Goal: Find contact information: Find contact information

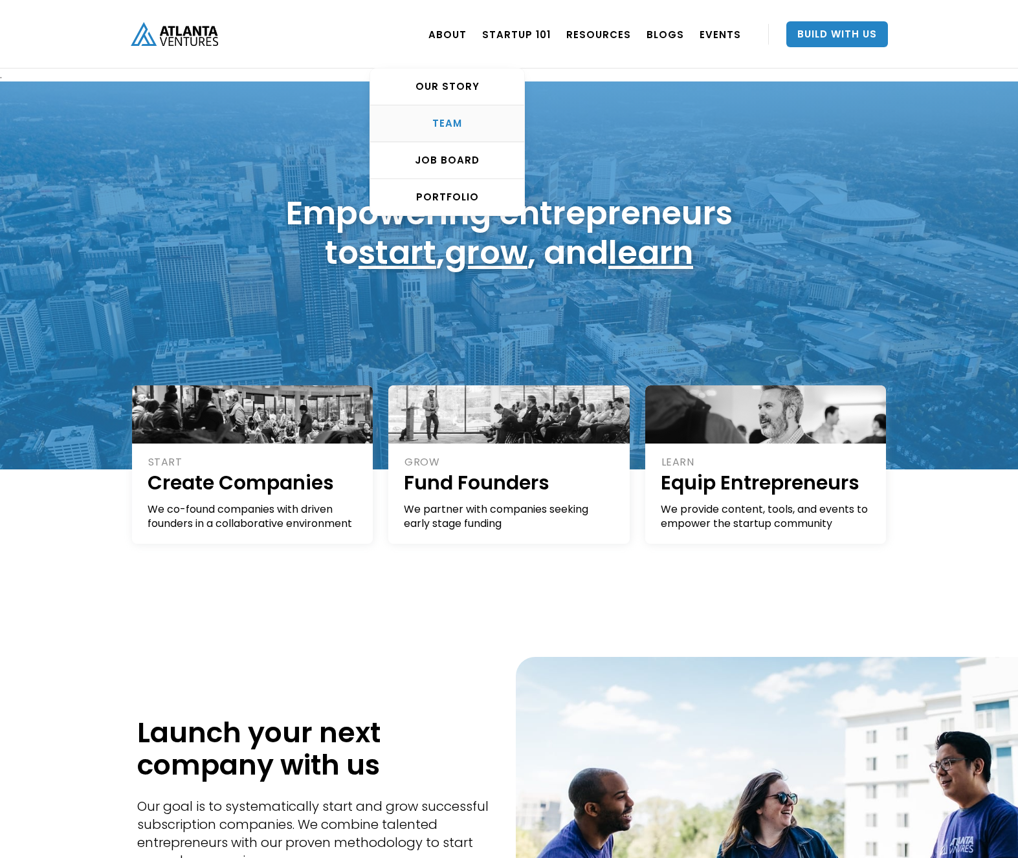
click at [462, 116] on link "TEAM" at bounding box center [447, 123] width 154 height 37
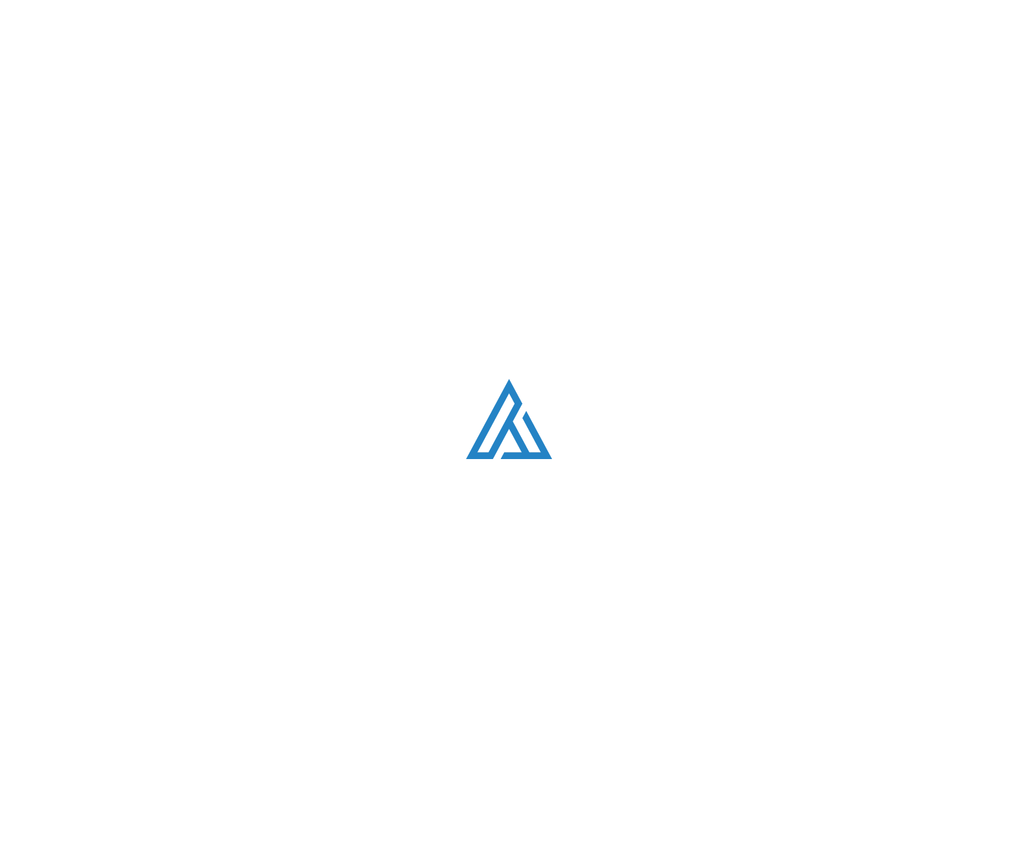
scroll to position [1658, 0]
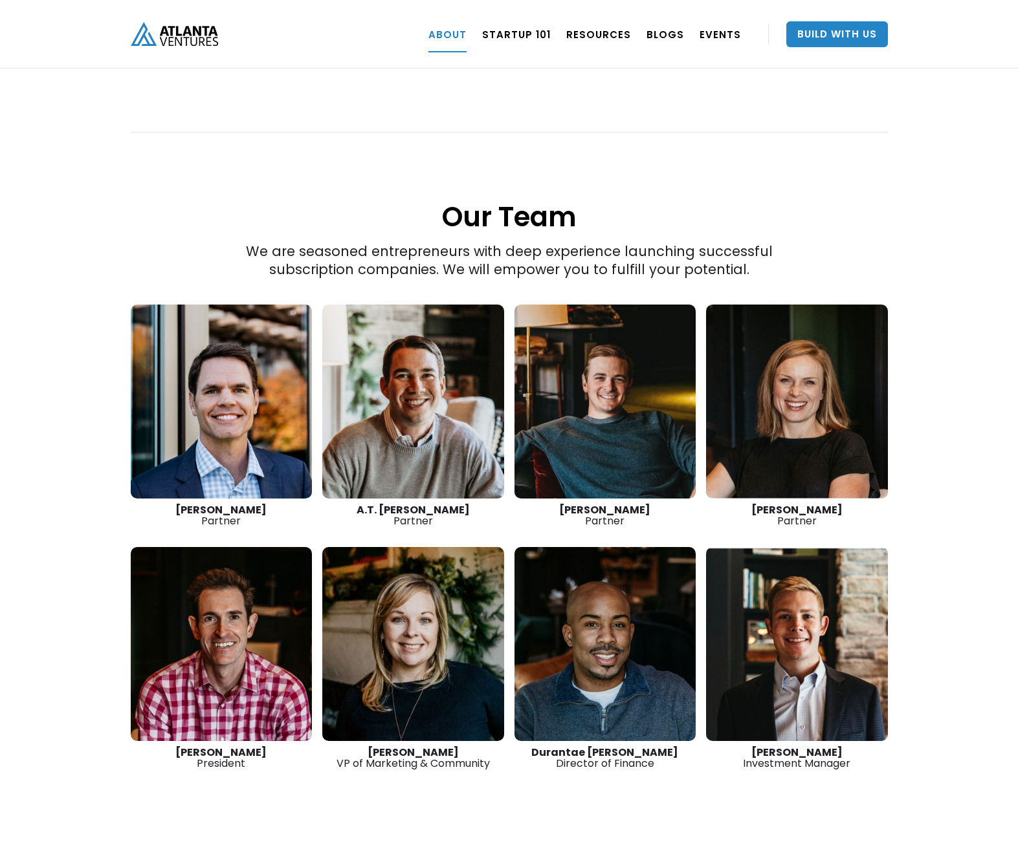
click at [611, 383] on link at bounding box center [605, 402] width 182 height 194
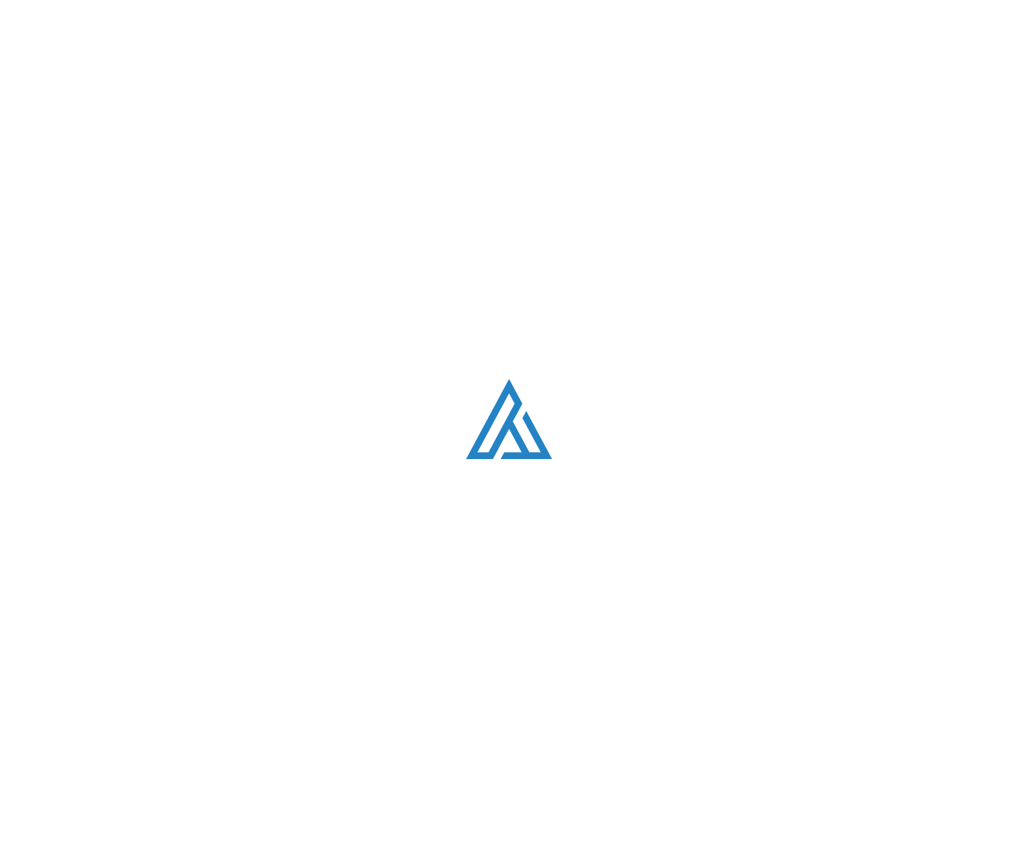
scroll to position [1658, 0]
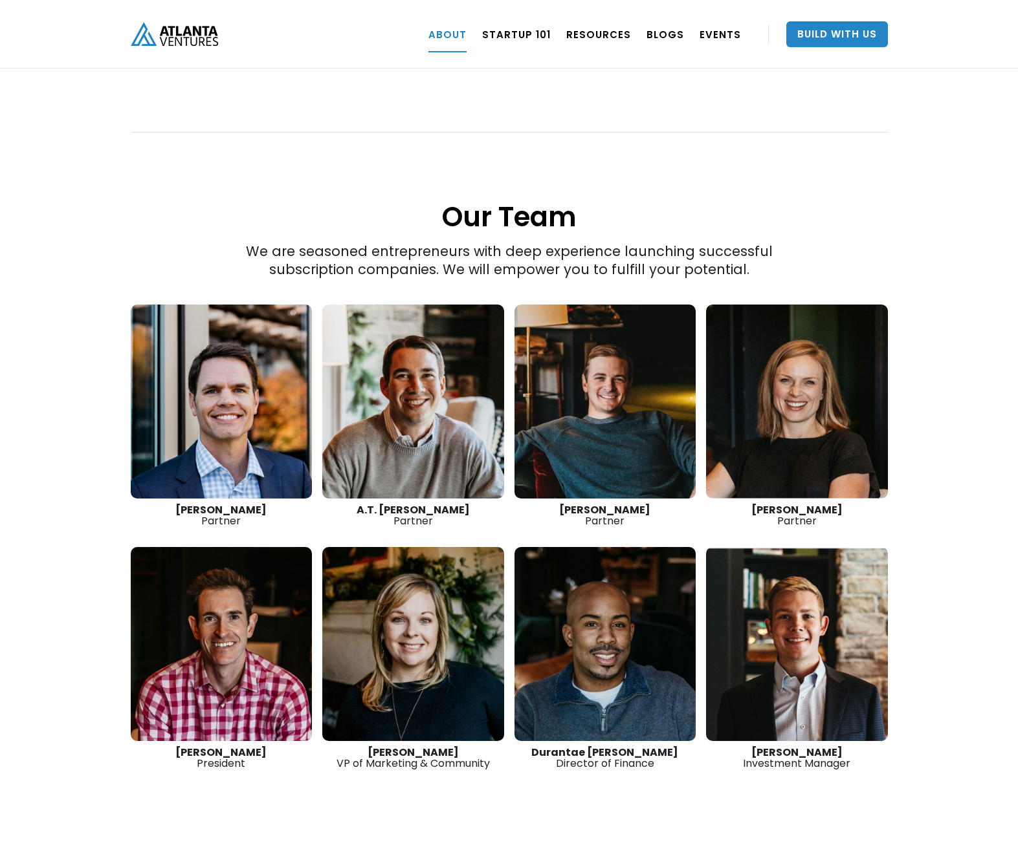
click at [422, 384] on link at bounding box center [413, 402] width 182 height 194
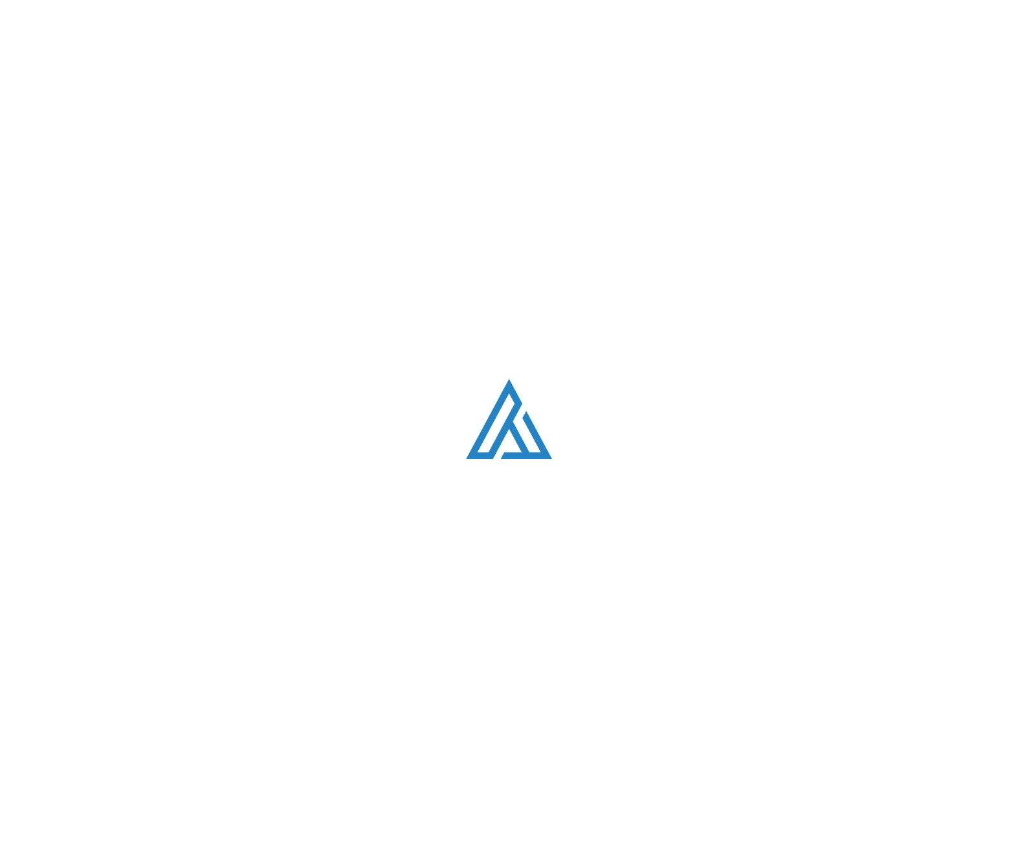
scroll to position [1658, 0]
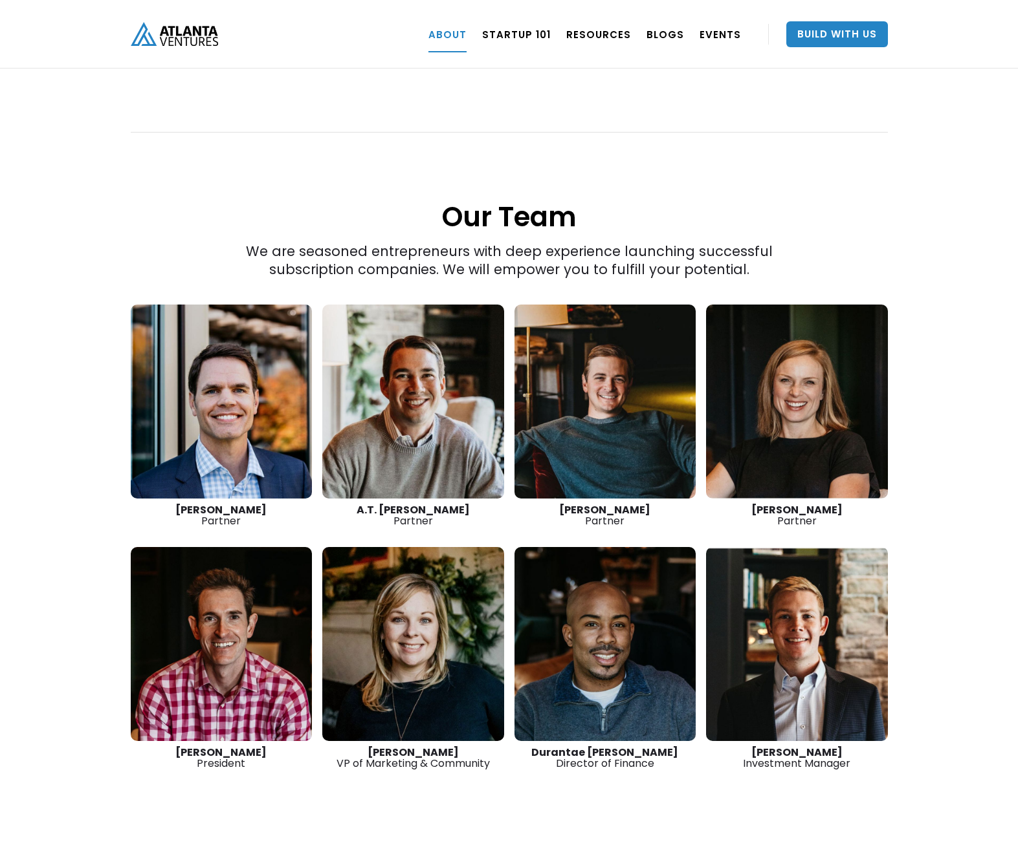
click at [247, 561] on link at bounding box center [222, 644] width 182 height 194
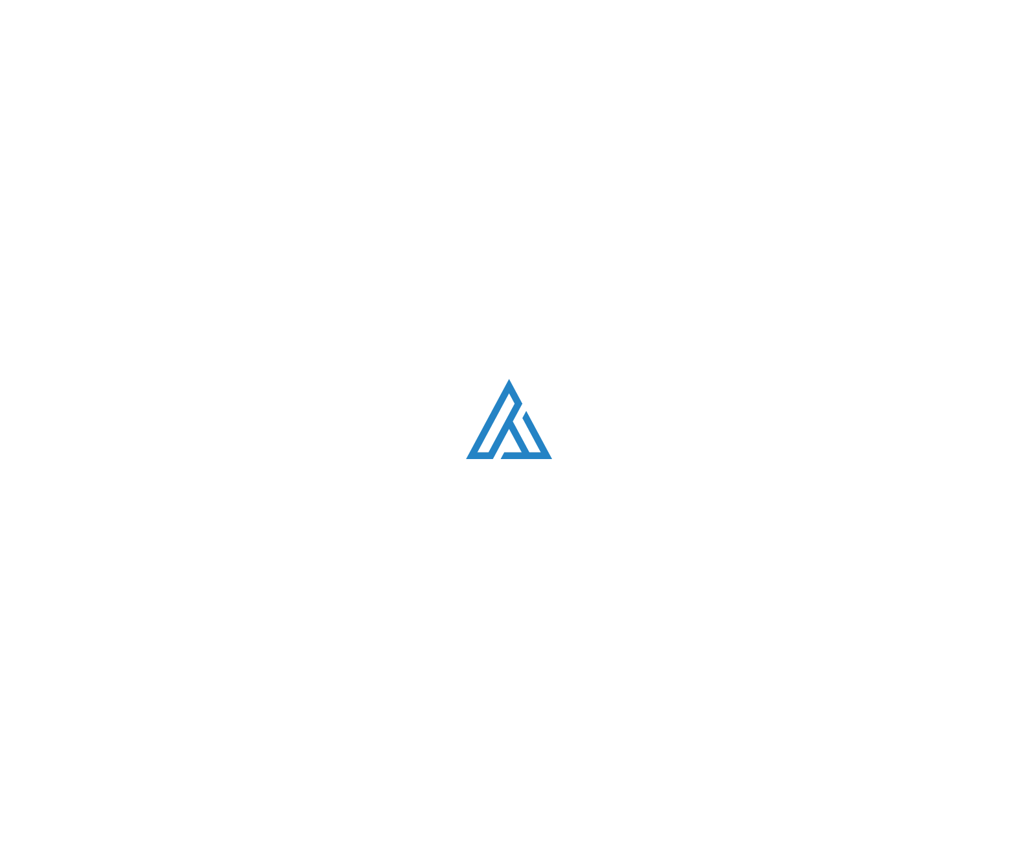
scroll to position [1658, 0]
